Goal: Information Seeking & Learning: Learn about a topic

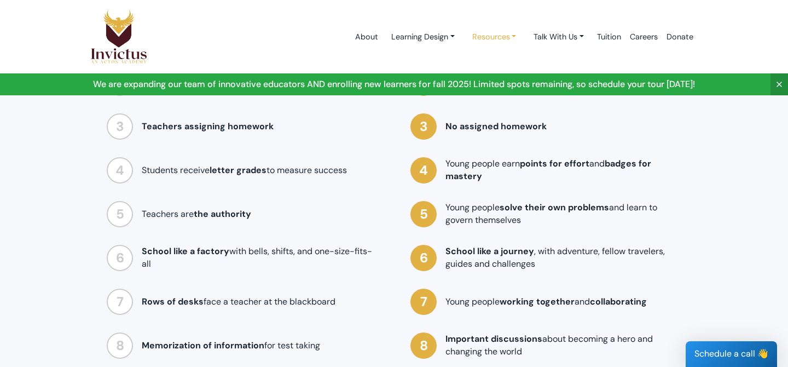
scroll to position [968, 0]
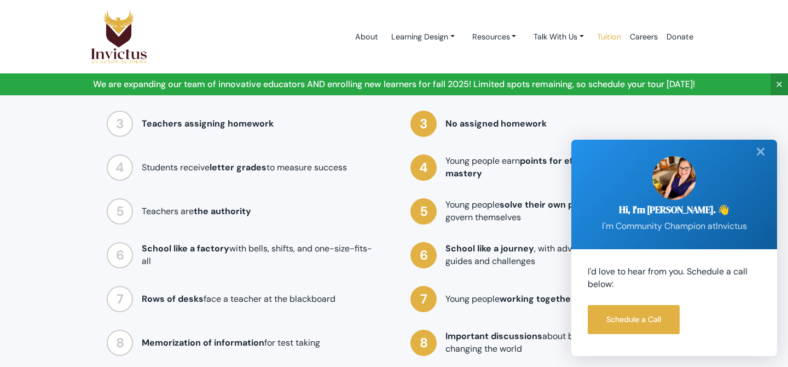
click at [605, 39] on link "Tuition" at bounding box center [608, 37] width 33 height 46
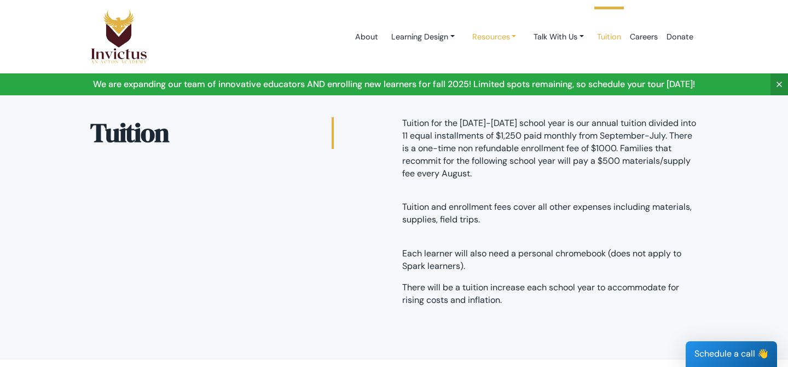
click at [507, 40] on link "Resources" at bounding box center [494, 37] width 62 height 20
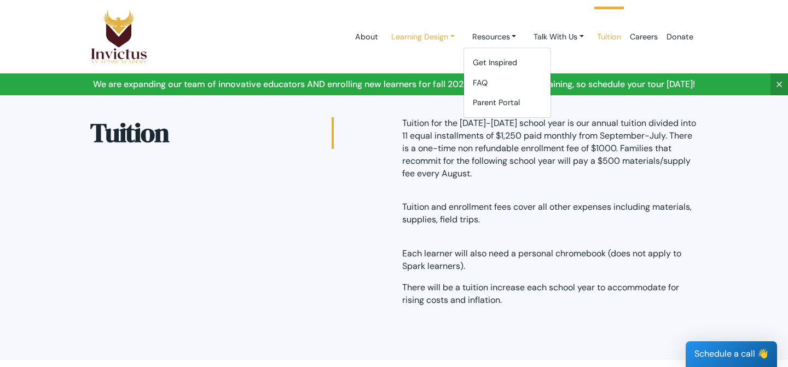
click at [446, 39] on link "Learning Design" at bounding box center [422, 37] width 81 height 20
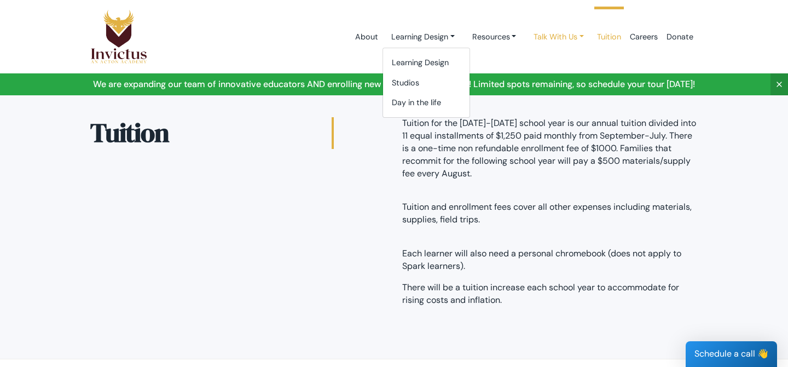
click at [581, 38] on link "Talk With Us" at bounding box center [559, 37] width 68 height 20
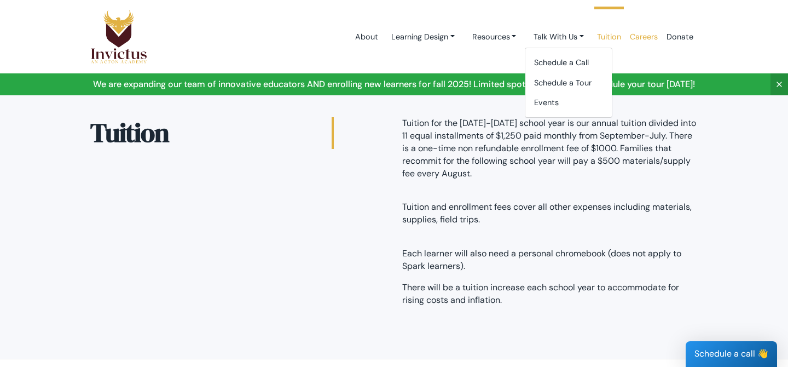
click at [652, 38] on link "Careers" at bounding box center [643, 37] width 37 height 46
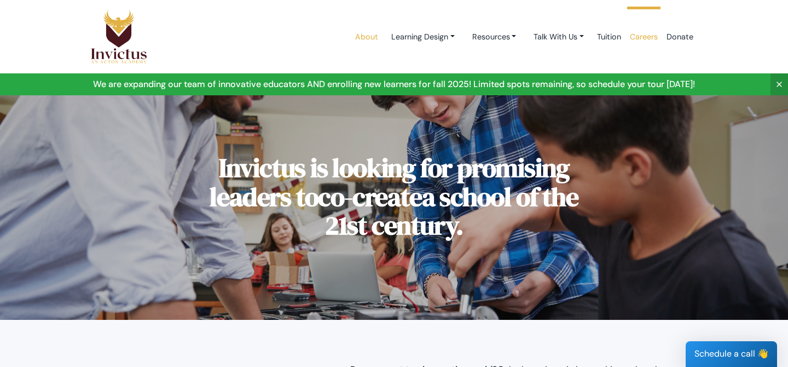
click at [360, 38] on link "About" at bounding box center [367, 37] width 32 height 46
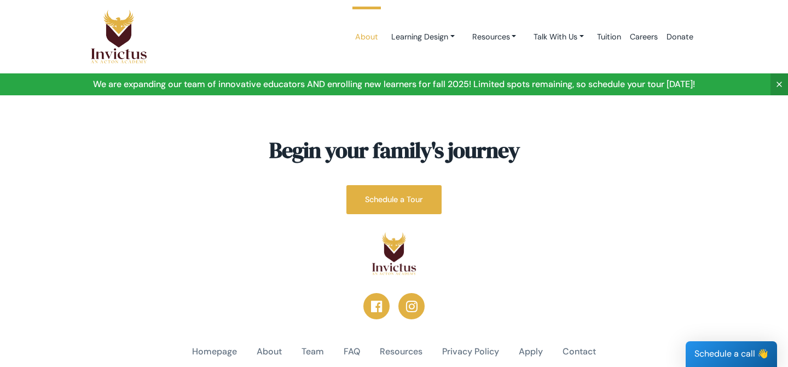
scroll to position [2900, 0]
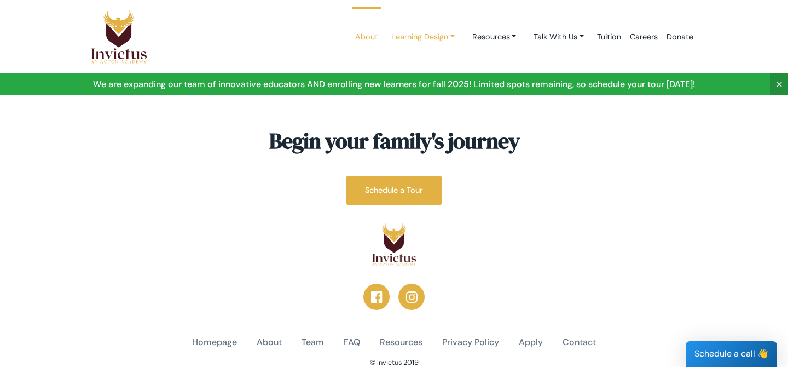
click at [410, 36] on link "Learning Design" at bounding box center [422, 37] width 81 height 20
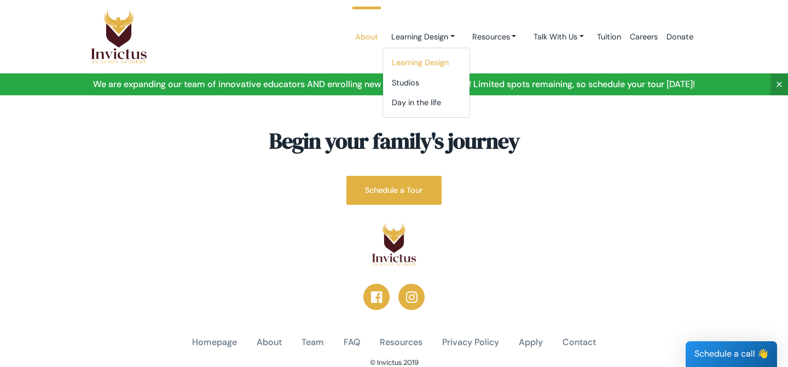
click at [402, 62] on link "Learning Design" at bounding box center [426, 63] width 86 height 20
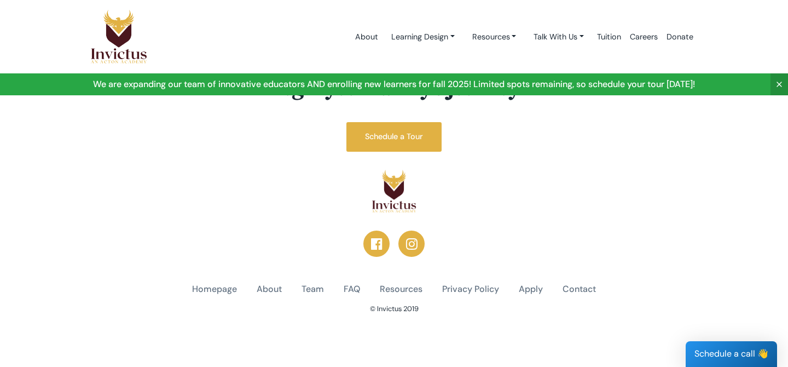
scroll to position [2122, 0]
click at [434, 33] on link "Learning Design" at bounding box center [422, 37] width 81 height 20
click at [427, 85] on link "Studios" at bounding box center [426, 83] width 86 height 20
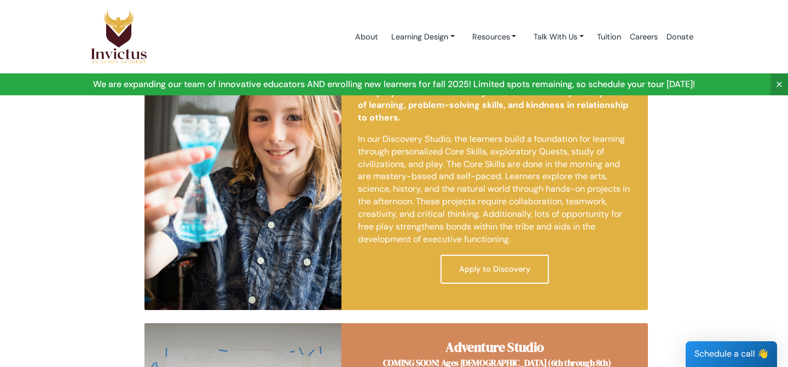
scroll to position [586, 0]
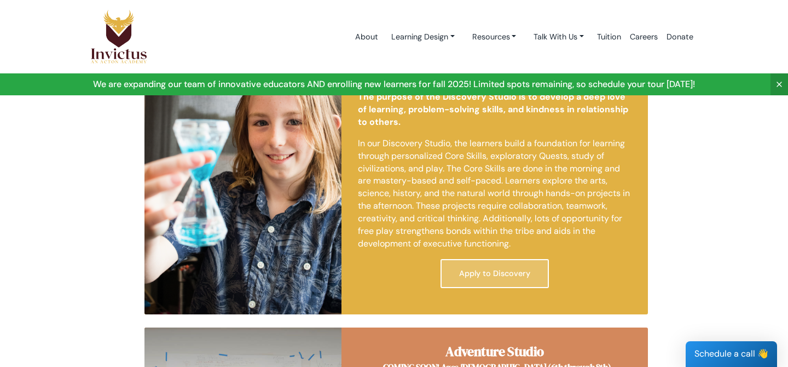
click at [467, 267] on link "Apply to Discovery" at bounding box center [494, 273] width 108 height 29
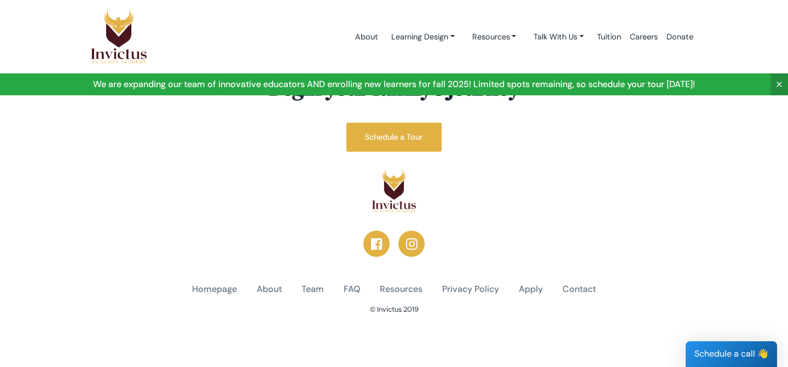
scroll to position [1348, 0]
click at [441, 35] on link "Learning Design" at bounding box center [422, 37] width 81 height 20
click at [440, 100] on link "Day in the life" at bounding box center [426, 102] width 86 height 20
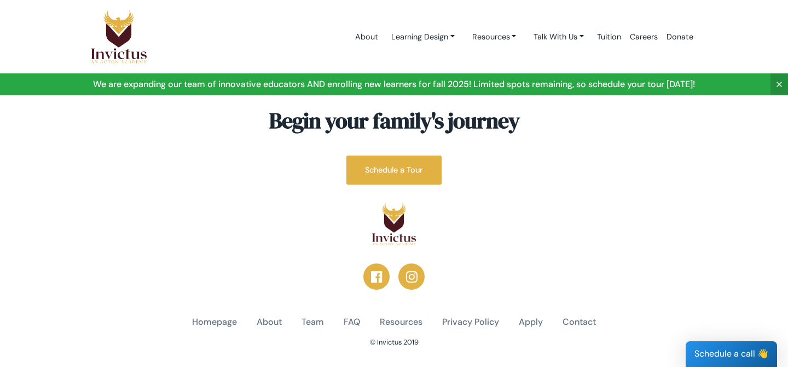
scroll to position [1448, 0]
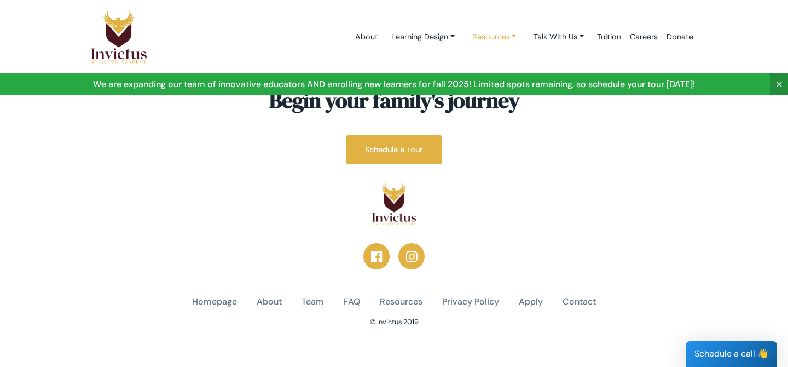
click at [479, 35] on link "Resources" at bounding box center [494, 37] width 62 height 20
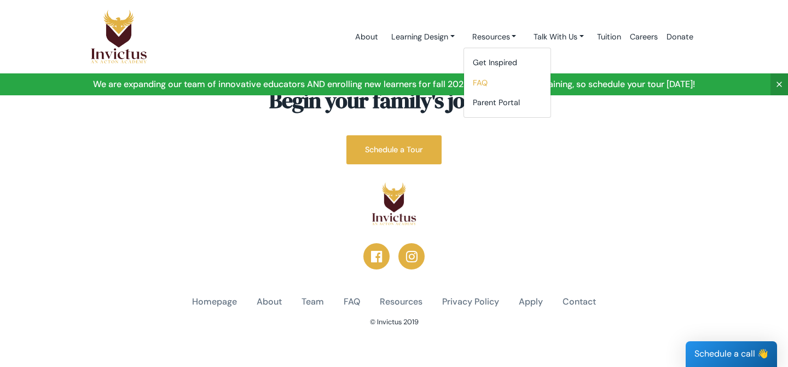
click at [482, 76] on link "FAQ" at bounding box center [507, 83] width 86 height 20
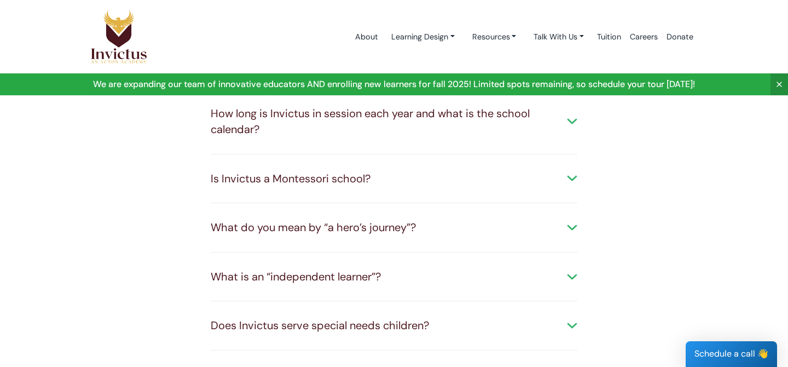
scroll to position [237, 0]
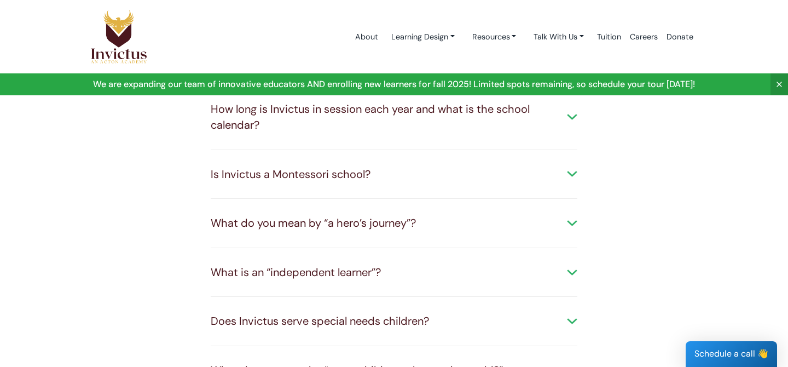
click at [450, 167] on div "Is Invictus a Montessori school?" at bounding box center [394, 174] width 367 height 16
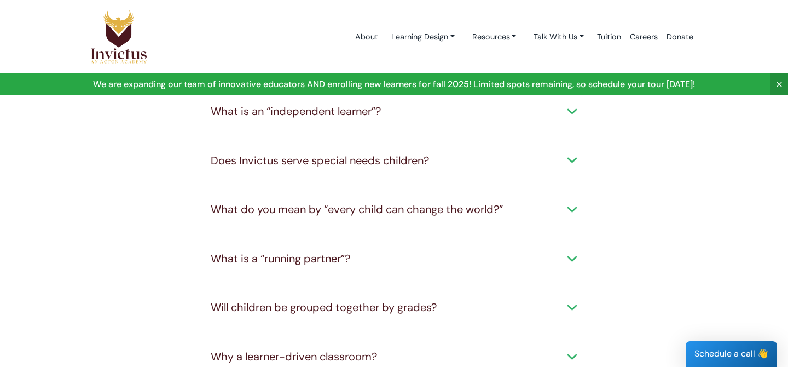
scroll to position [449, 0]
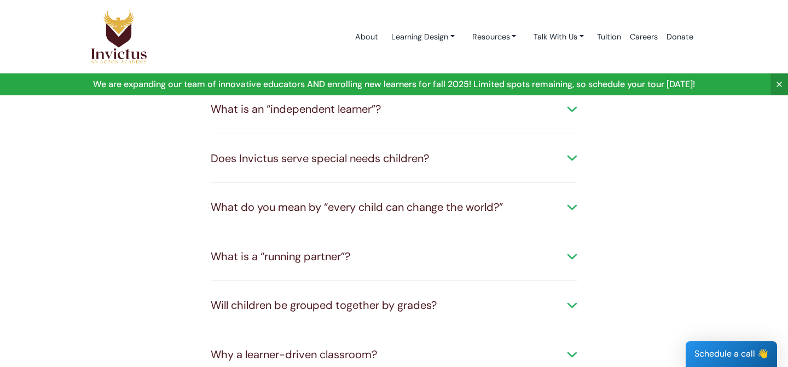
click at [429, 114] on div "What is an “independent learner”?" at bounding box center [394, 109] width 367 height 16
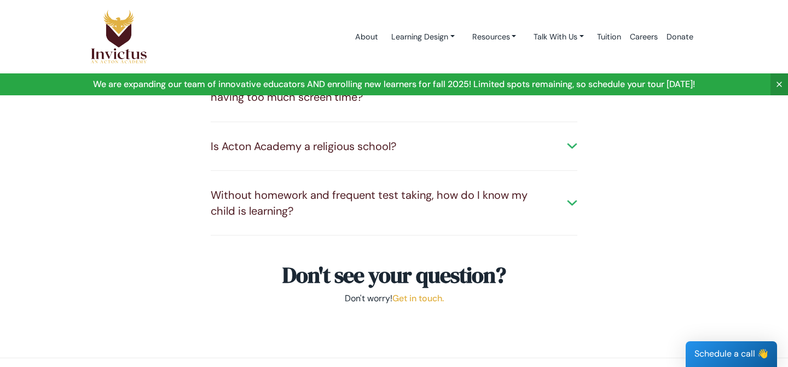
scroll to position [871, 0]
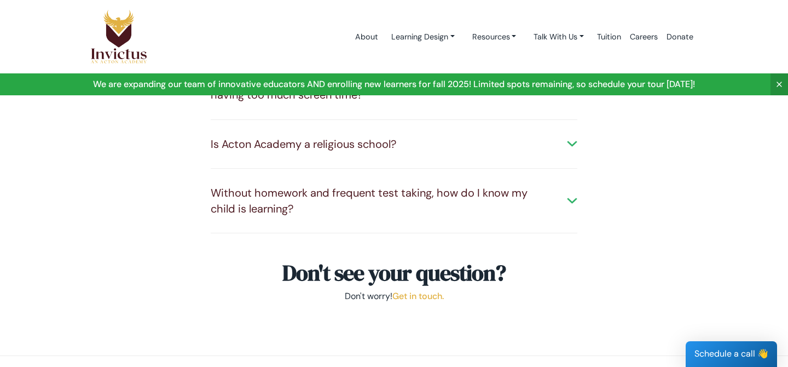
click at [409, 213] on div "Without homework and frequent test taking, how do I know my child is learning?" at bounding box center [394, 200] width 367 height 31
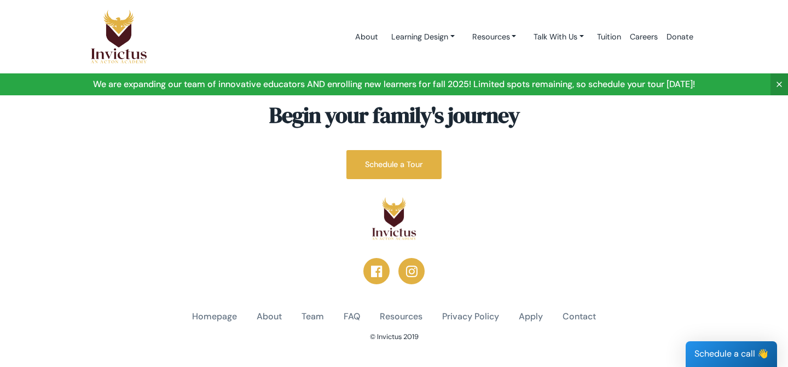
scroll to position [1300, 0]
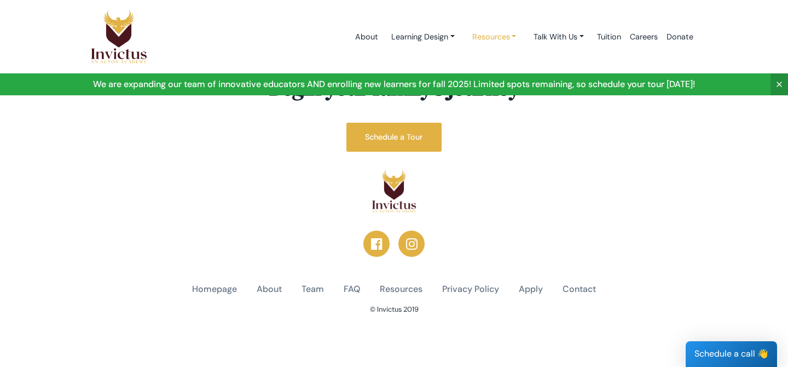
click at [494, 37] on link "Resources" at bounding box center [494, 37] width 62 height 20
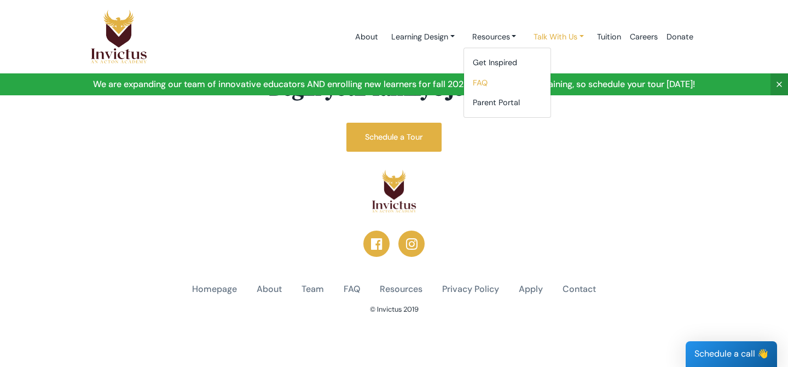
click at [542, 36] on link "Talk With Us" at bounding box center [559, 37] width 68 height 20
